Goal: Find specific page/section: Find specific page/section

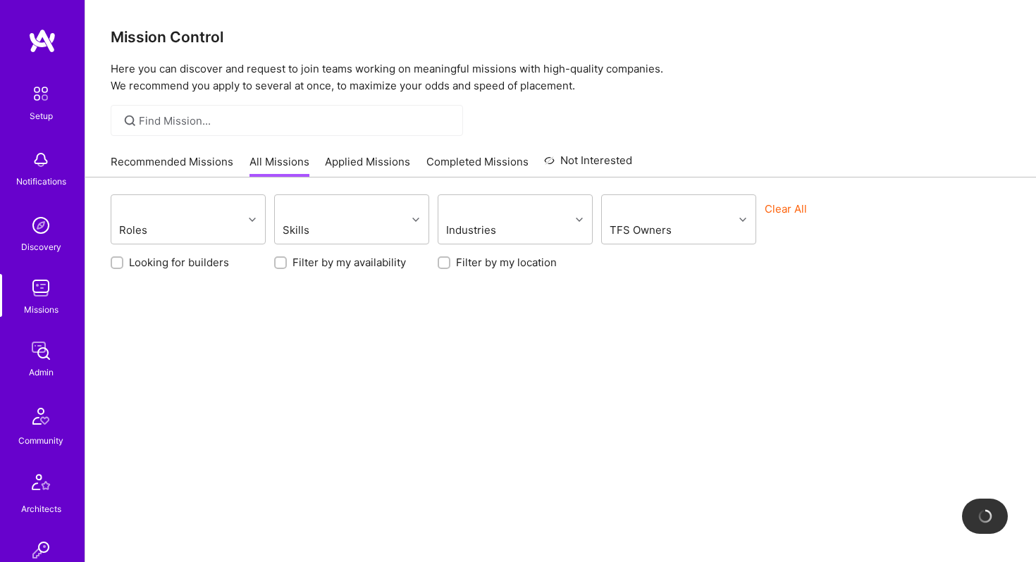
scroll to position [342, 0]
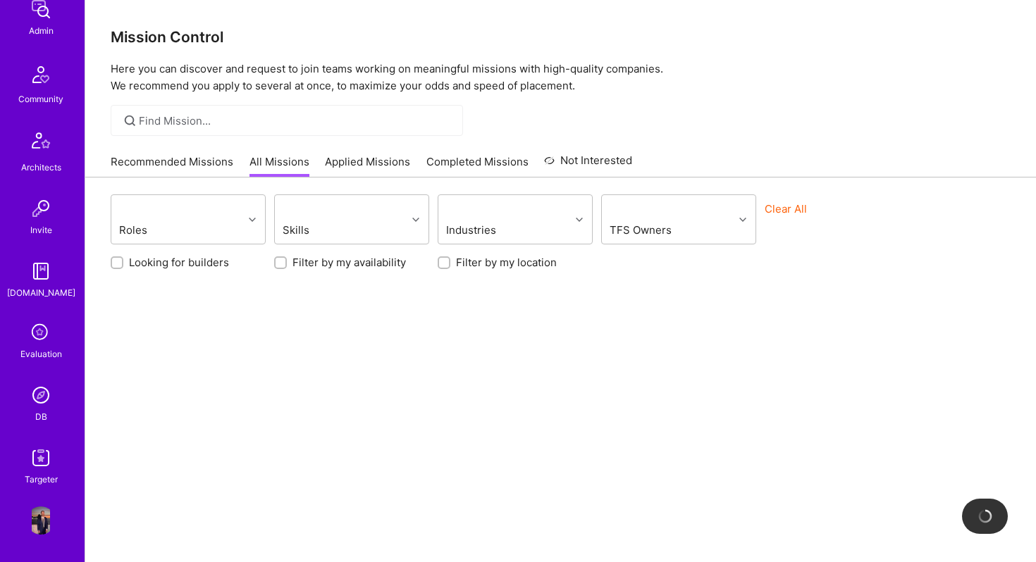
click at [48, 406] on img at bounding box center [41, 395] width 28 height 28
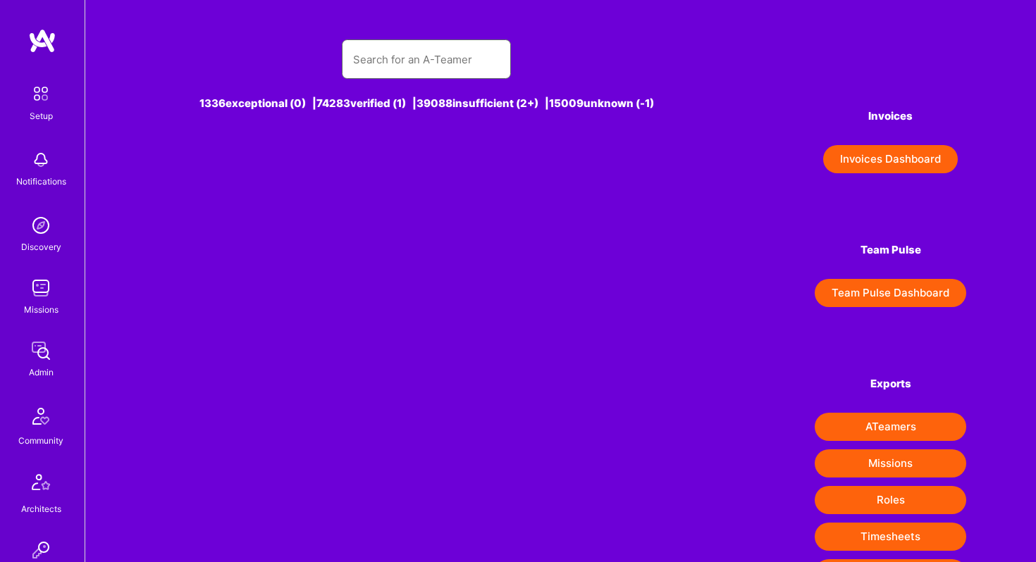
click at [408, 66] on input "text" at bounding box center [426, 60] width 147 height 36
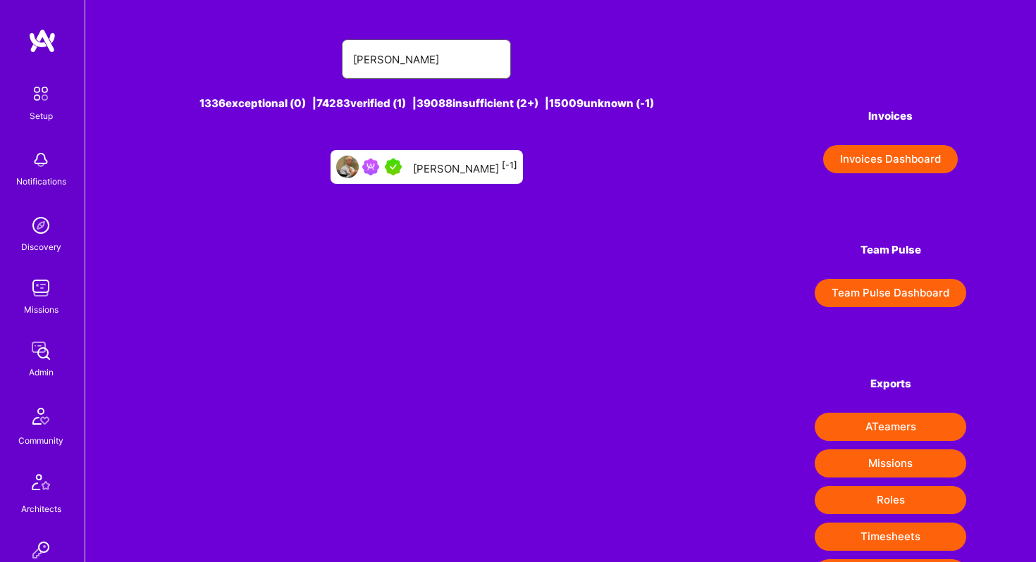
type input "[PERSON_NAME]"
click at [422, 167] on div "[PERSON_NAME] [-1]" at bounding box center [465, 167] width 104 height 18
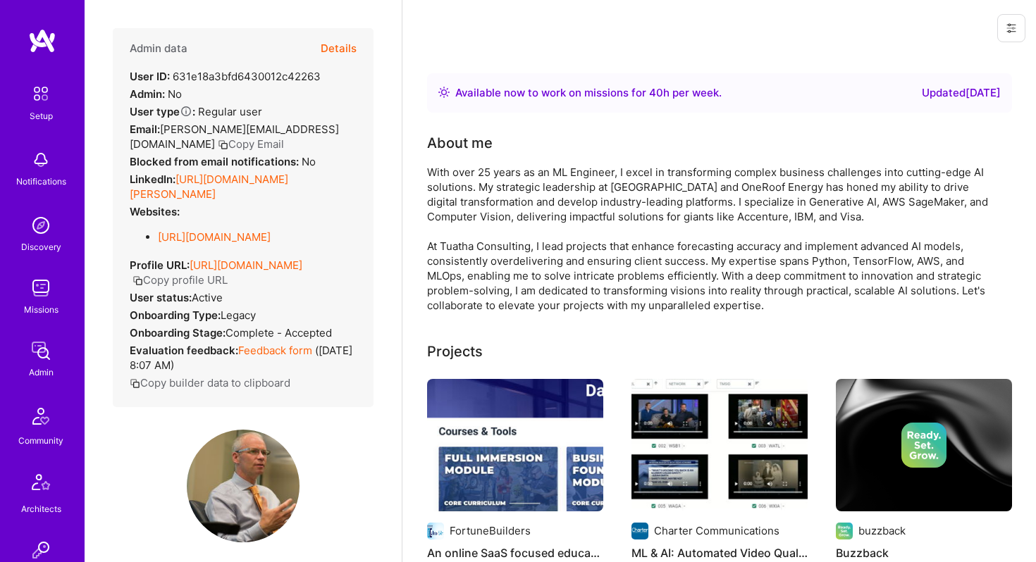
click at [342, 46] on button "Details" at bounding box center [339, 48] width 36 height 41
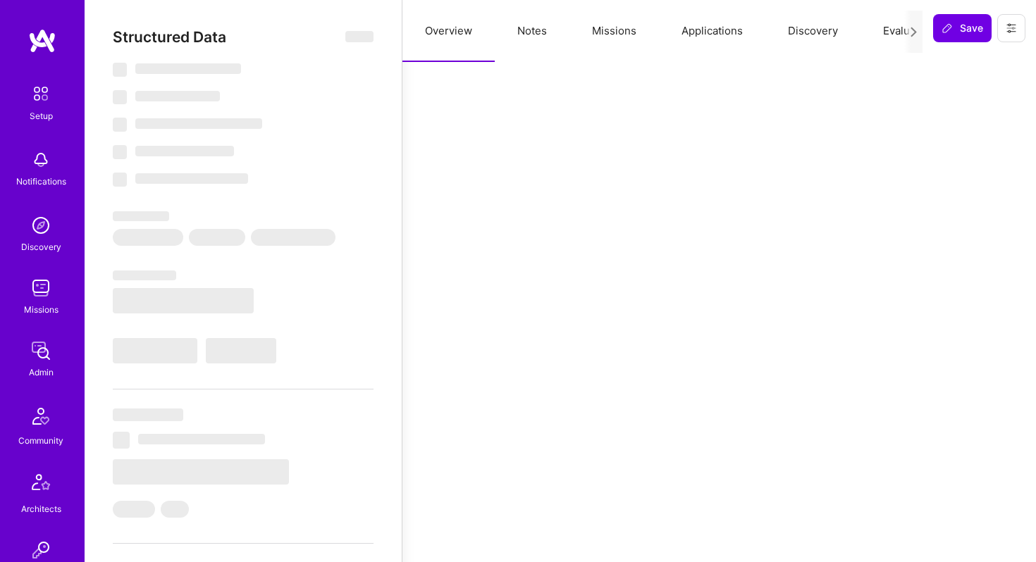
select select "Right Now"
select select "5"
select select "4"
select select "7"
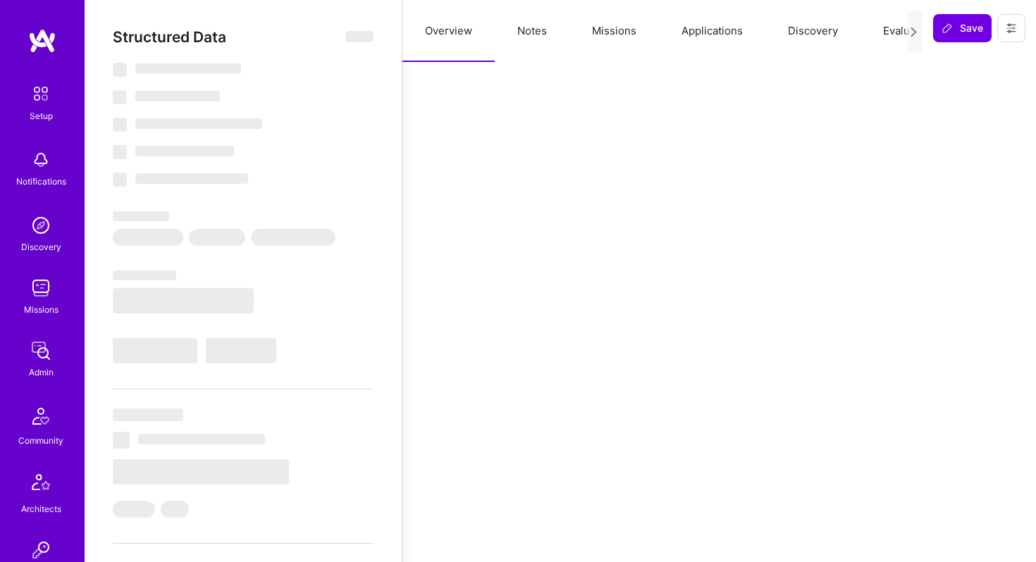
select select "US"
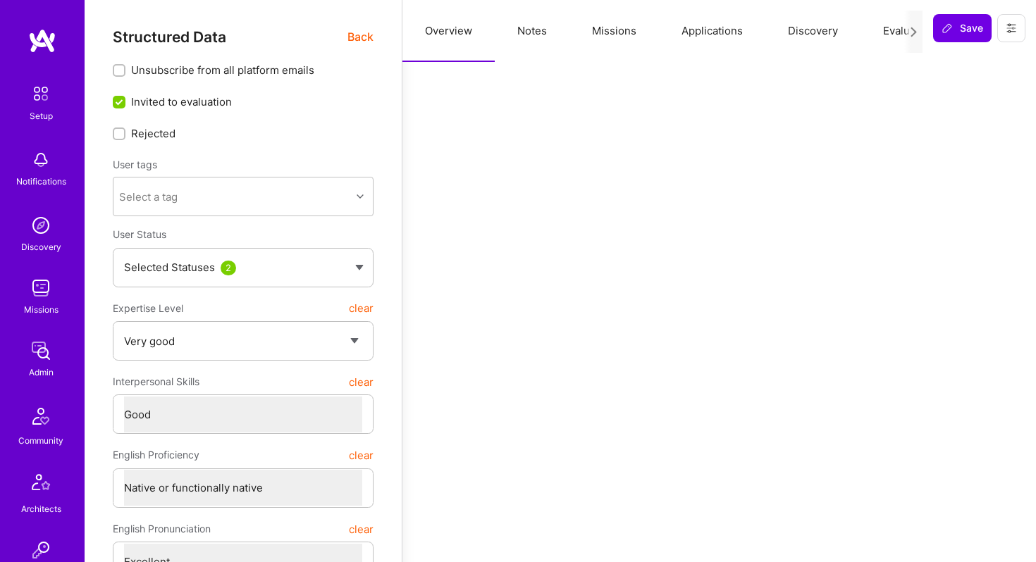
click at [692, 34] on button "Applications" at bounding box center [712, 31] width 106 height 62
